Goal: Transaction & Acquisition: Register for event/course

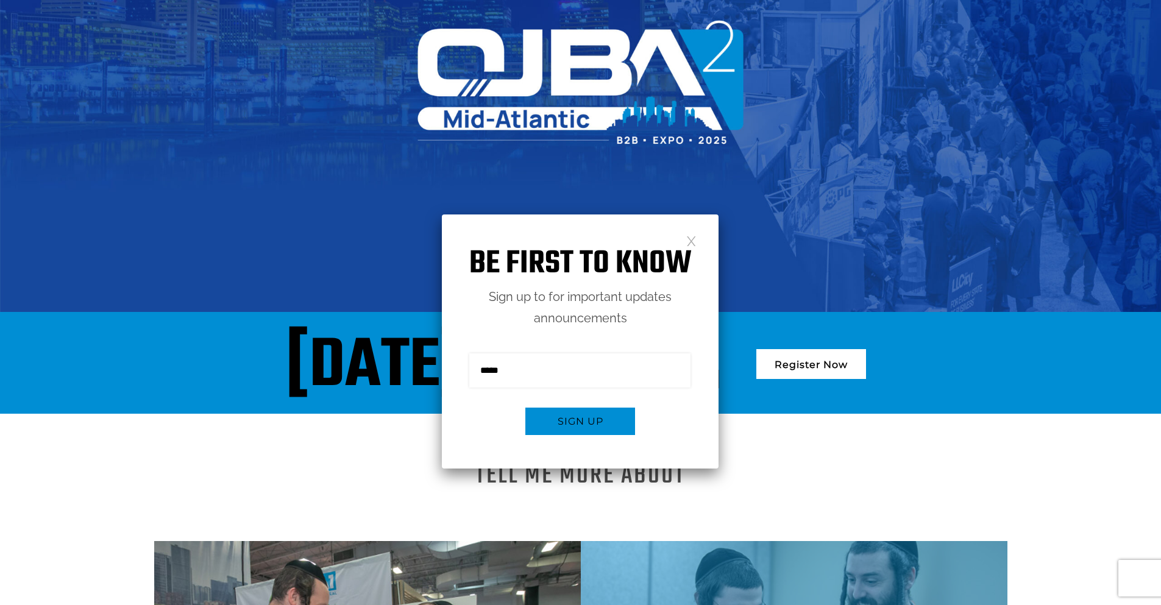
scroll to position [183, 0]
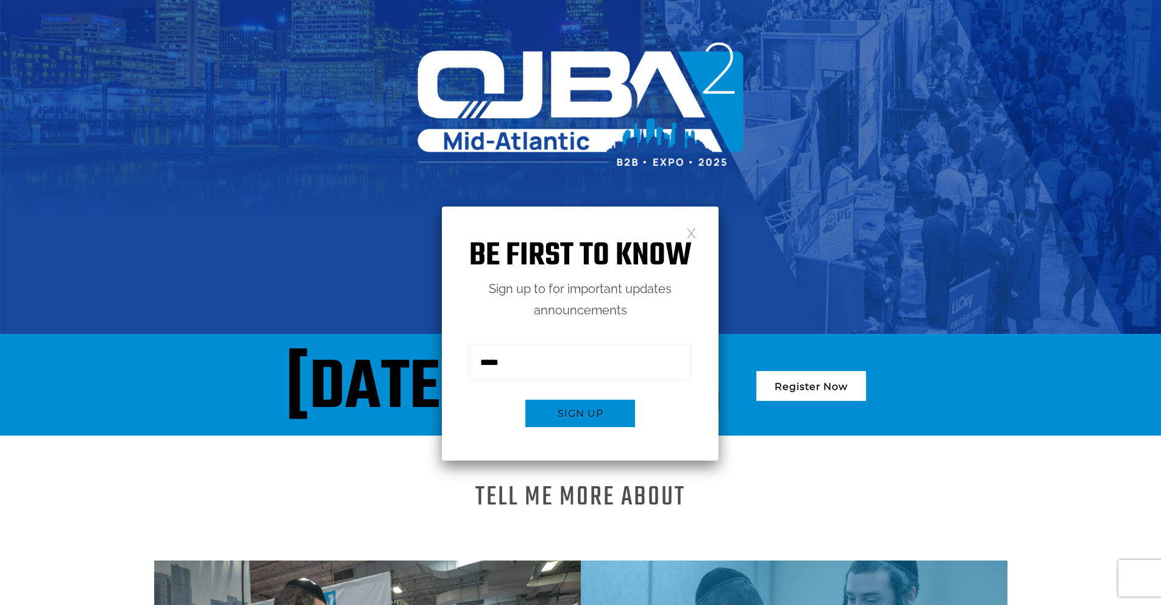
click at [695, 279] on p "Sign up to for important updates announcements" at bounding box center [580, 300] width 277 height 43
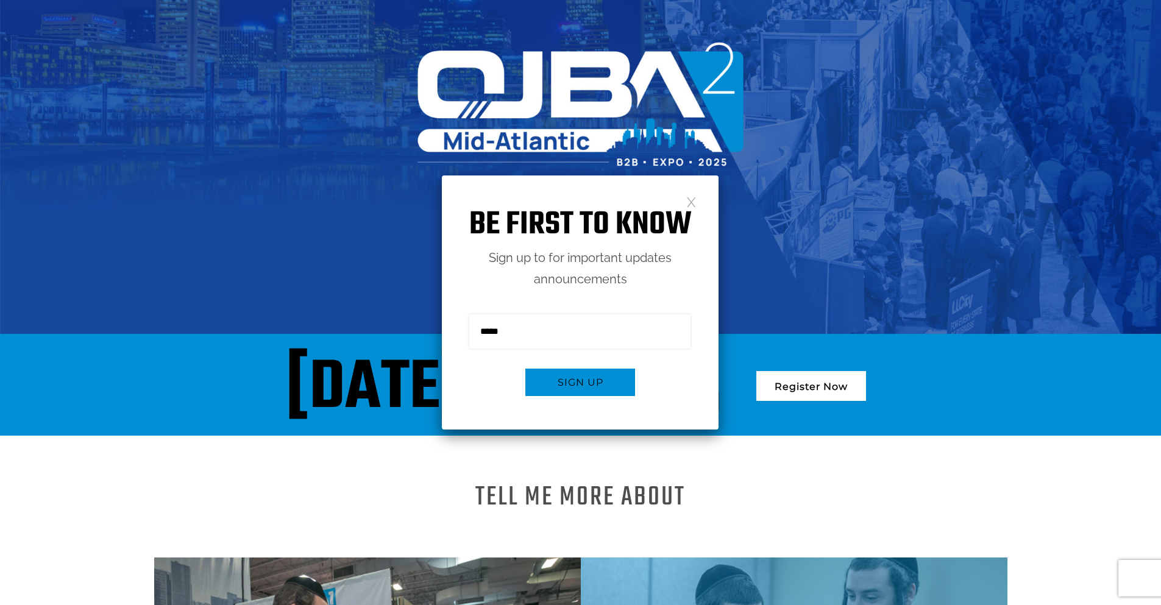
click at [689, 205] on link at bounding box center [691, 201] width 10 height 10
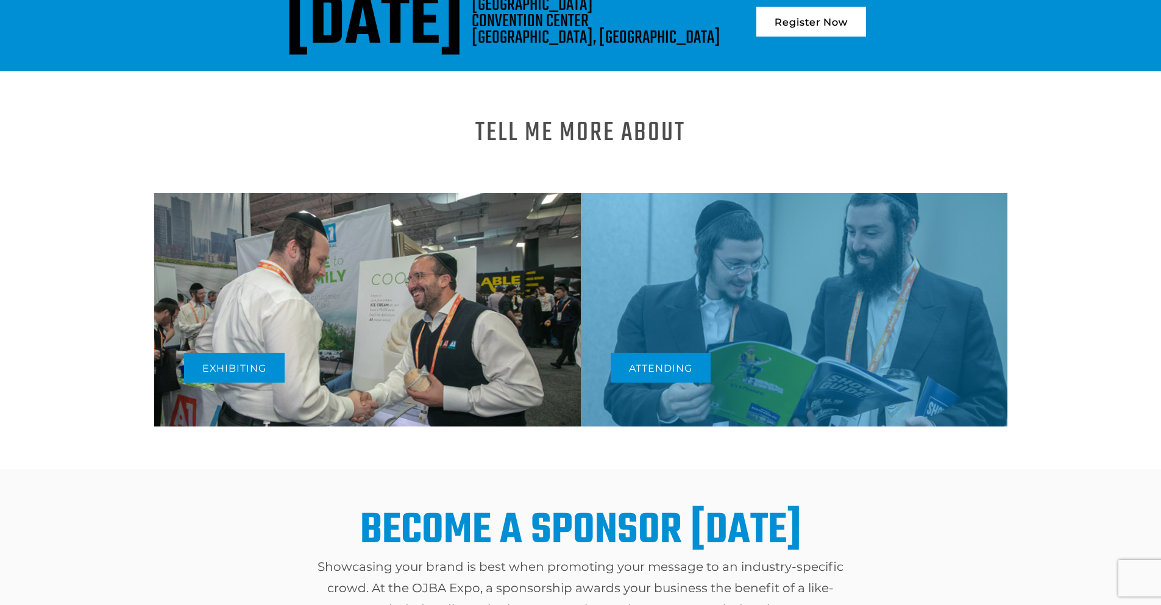
scroll to position [488, 0]
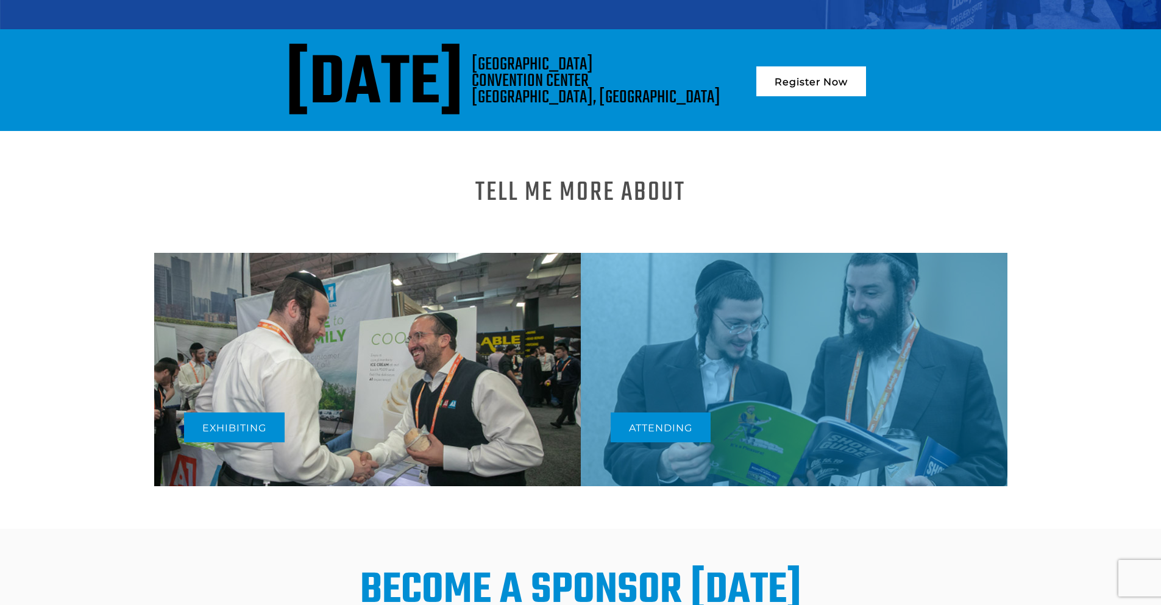
click at [855, 85] on link "Register Now" at bounding box center [811, 81] width 110 height 30
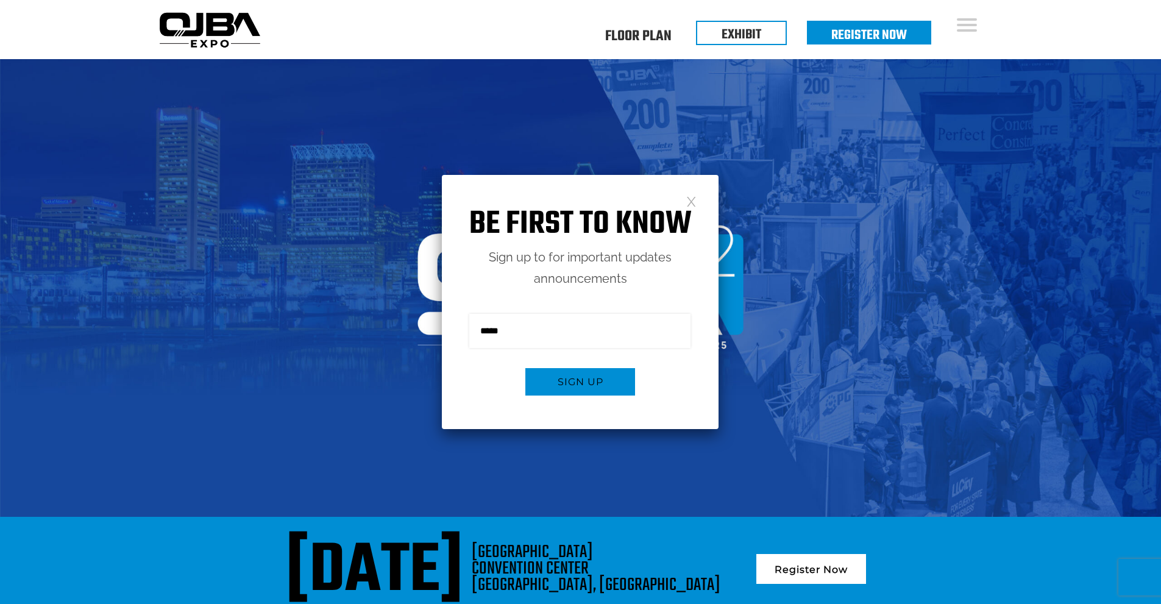
click at [694, 206] on link at bounding box center [691, 201] width 10 height 10
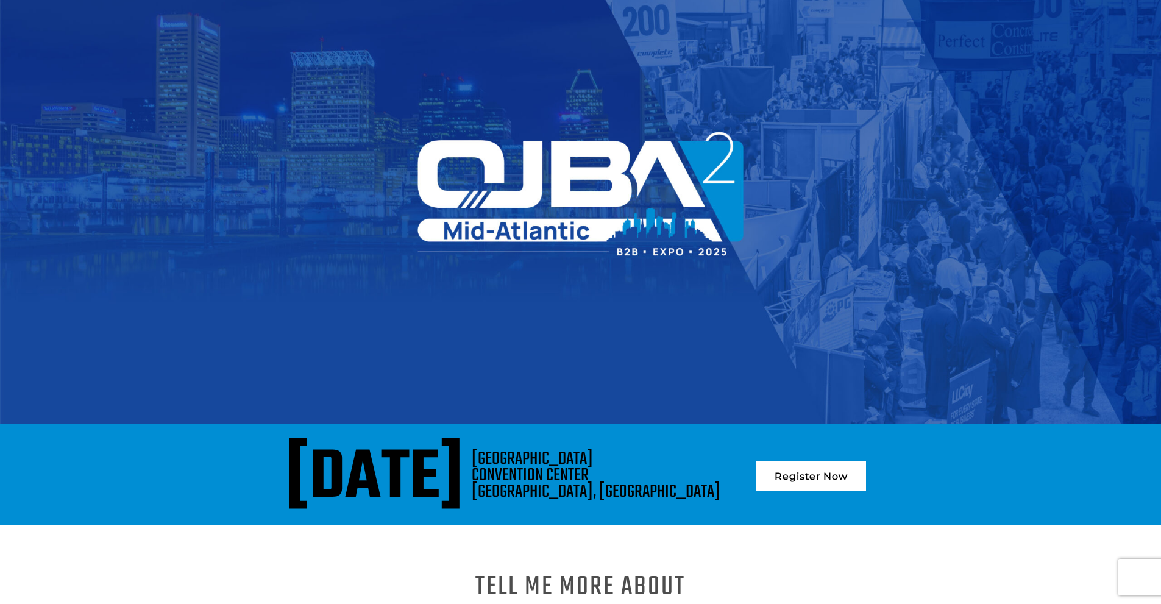
scroll to position [488, 0]
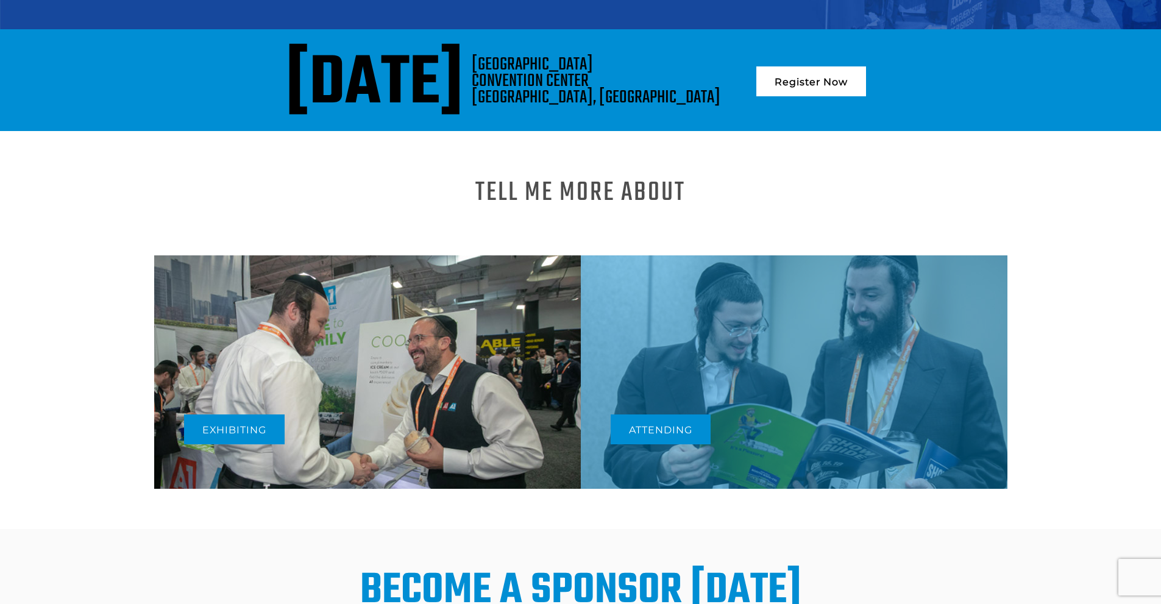
click at [866, 82] on link "Register Now" at bounding box center [811, 81] width 110 height 30
